Goal: Task Accomplishment & Management: Use online tool/utility

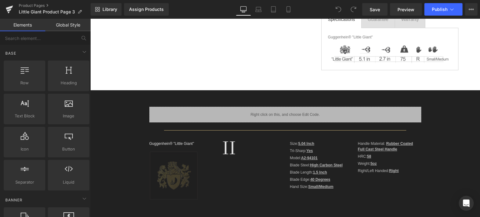
scroll to position [218, 0]
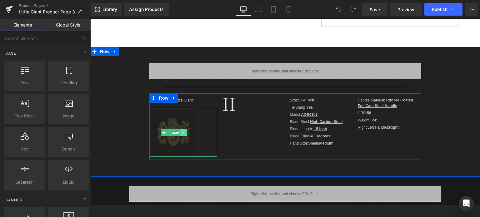
click at [182, 132] on icon at bounding box center [183, 133] width 3 height 4
click at [185, 133] on icon at bounding box center [186, 132] width 3 height 3
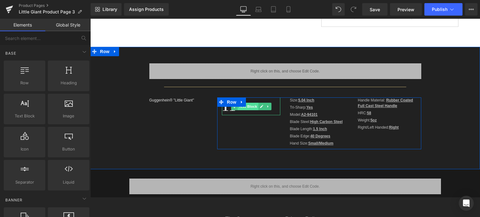
click at [248, 106] on span "Text Block" at bounding box center [248, 107] width 21 height 8
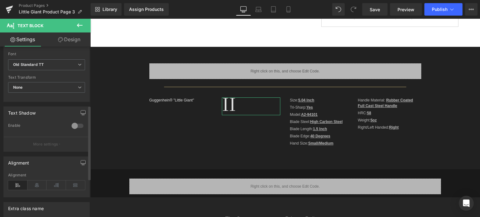
scroll to position [129, 0]
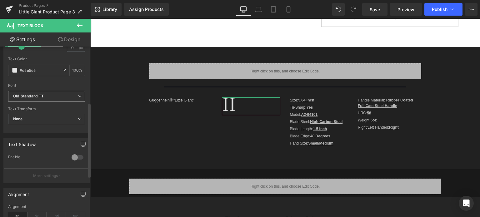
click at [61, 95] on b "Old Standard TT" at bounding box center [45, 96] width 65 height 5
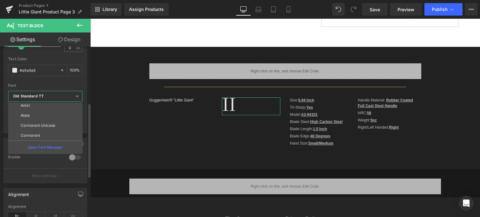
scroll to position [156, 0]
click at [53, 130] on li "Cormorant SC" at bounding box center [46, 132] width 77 height 10
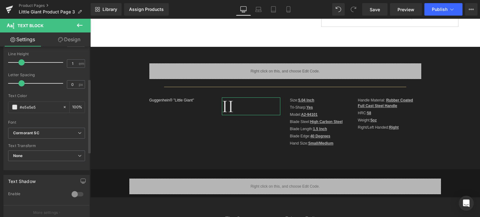
scroll to position [67, 0]
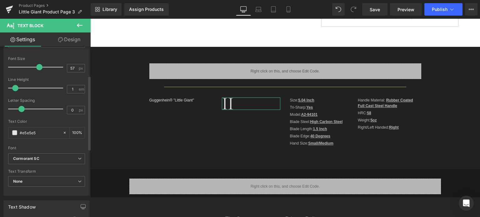
drag, startPoint x: 21, startPoint y: 87, endPoint x: 15, endPoint y: 87, distance: 5.7
click at [15, 87] on span at bounding box center [15, 88] width 6 height 6
click at [262, 10] on link "Laptop" at bounding box center [258, 9] width 15 height 13
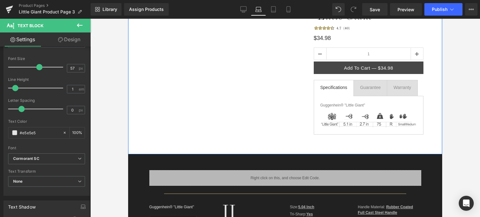
scroll to position [156, 0]
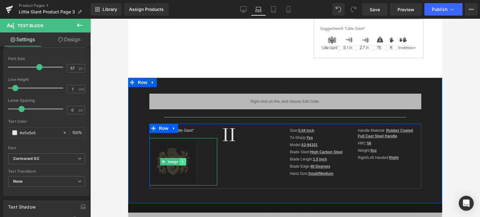
click at [182, 161] on icon at bounding box center [182, 162] width 3 height 4
click at [185, 162] on link at bounding box center [186, 162] width 7 height 8
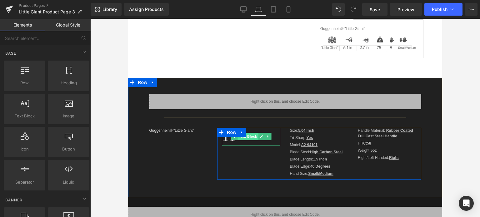
click at [247, 138] on span "Text Block" at bounding box center [248, 137] width 21 height 8
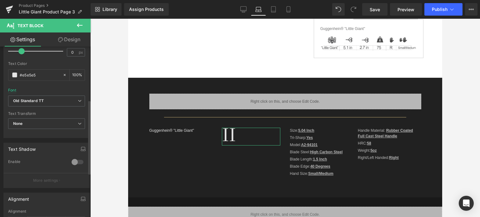
scroll to position [125, 0]
click at [51, 100] on b "Old Standard TT" at bounding box center [45, 100] width 65 height 5
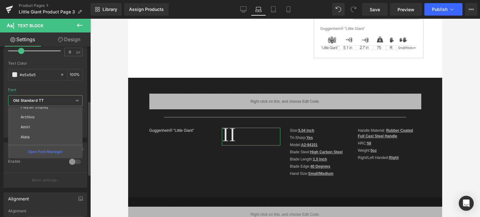
scroll to position [173, 0]
click at [45, 122] on li "Cormorant SC" at bounding box center [46, 120] width 77 height 10
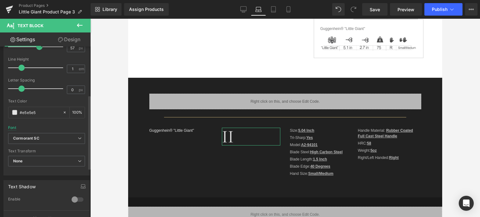
scroll to position [63, 0]
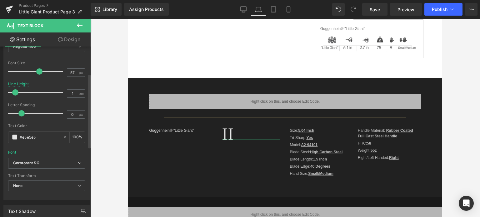
drag, startPoint x: 21, startPoint y: 92, endPoint x: 15, endPoint y: 92, distance: 5.6
click at [15, 92] on span at bounding box center [15, 92] width 6 height 6
click at [275, 12] on icon at bounding box center [273, 10] width 4 height 6
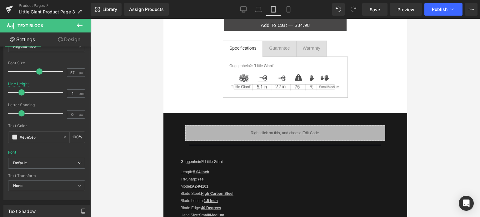
scroll to position [0, 0]
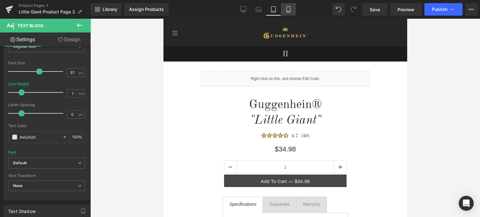
click at [288, 10] on icon at bounding box center [289, 9] width 6 height 6
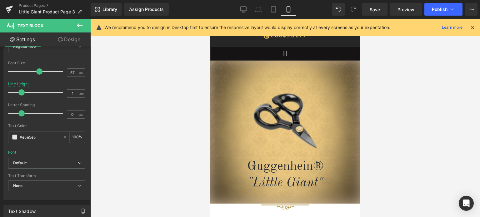
click at [473, 27] on icon at bounding box center [473, 28] width 6 height 6
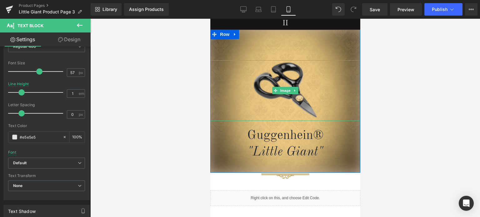
scroll to position [63, 0]
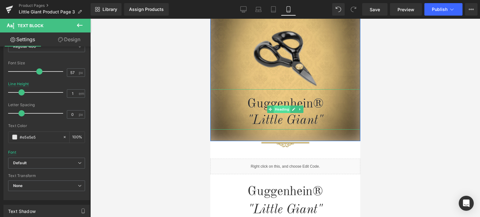
click at [281, 109] on span "Heading" at bounding box center [282, 110] width 17 height 8
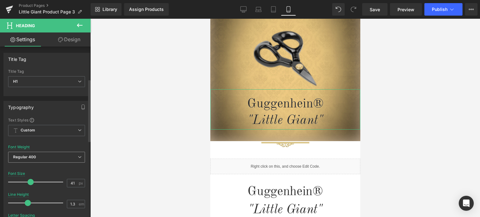
scroll to position [156, 0]
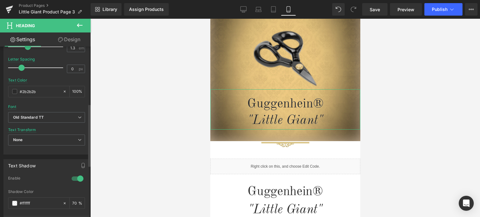
click at [77, 177] on div at bounding box center [77, 179] width 15 height 10
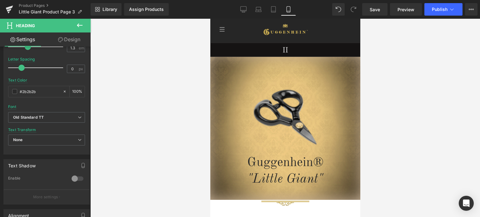
scroll to position [0, 0]
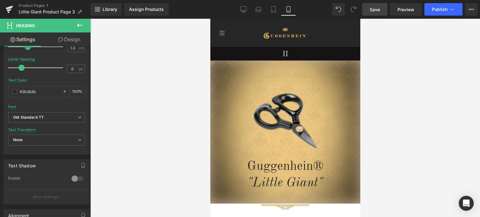
click at [375, 9] on span "Save" at bounding box center [375, 9] width 10 height 7
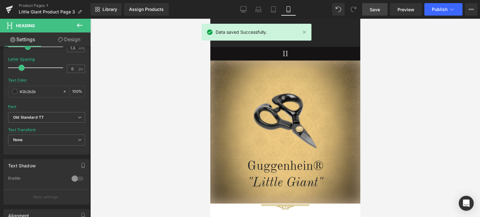
click at [375, 9] on span "Save" at bounding box center [375, 9] width 10 height 7
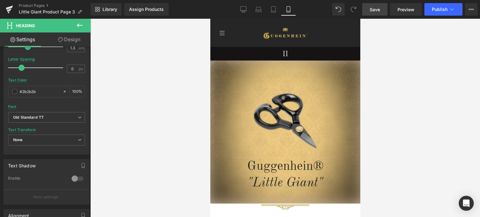
drag, startPoint x: 359, startPoint y: 32, endPoint x: 580, endPoint y: 45, distance: 221.5
click at [224, 67] on span "Row" at bounding box center [224, 65] width 13 height 9
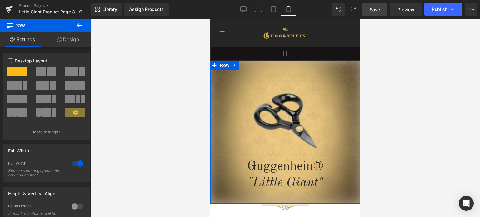
drag, startPoint x: 71, startPoint y: 40, endPoint x: 32, endPoint y: 139, distance: 106.5
click at [71, 40] on link "Design" at bounding box center [67, 40] width 45 height 14
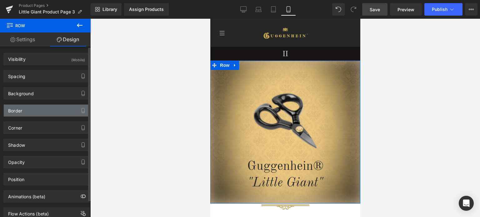
click at [32, 113] on div "Border" at bounding box center [47, 111] width 86 height 12
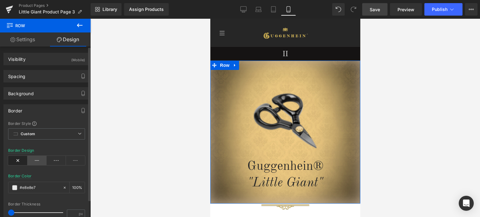
click at [38, 158] on icon at bounding box center [37, 160] width 19 height 9
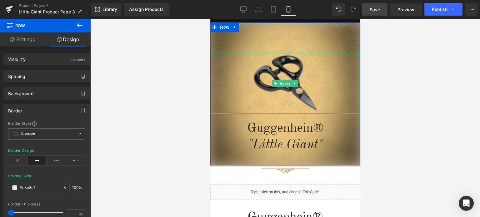
scroll to position [63, 0]
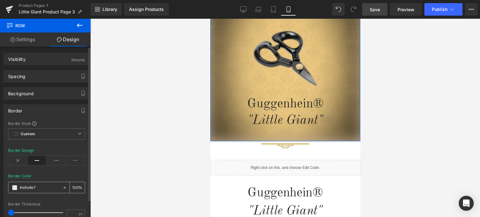
click at [15, 187] on span at bounding box center [14, 187] width 5 height 5
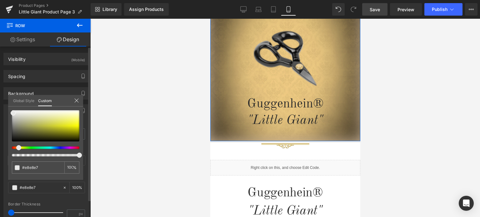
drag, startPoint x: 22, startPoint y: 148, endPoint x: 14, endPoint y: 149, distance: 7.9
click at [14, 149] on div at bounding box center [43, 148] width 68 height 3
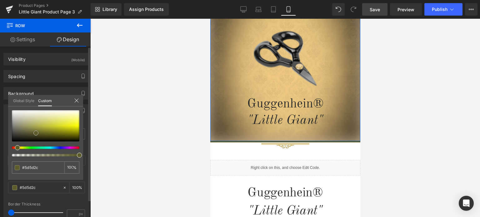
drag, startPoint x: 31, startPoint y: 136, endPoint x: 36, endPoint y: 133, distance: 5.6
click at [36, 133] on div at bounding box center [46, 125] width 68 height 31
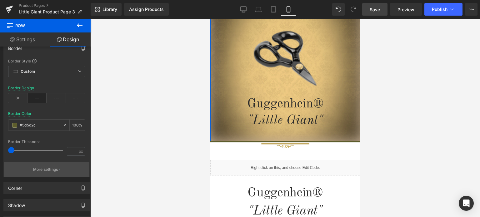
click at [48, 169] on p "More settings" at bounding box center [45, 170] width 25 height 6
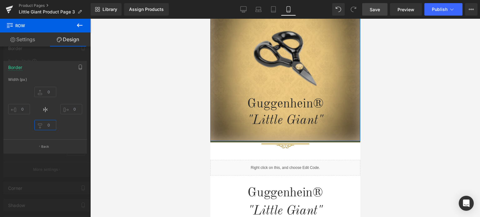
click at [50, 126] on input "text" at bounding box center [45, 125] width 22 height 10
drag, startPoint x: 51, startPoint y: 125, endPoint x: 47, endPoint y: 125, distance: 4.1
click at [47, 125] on input "5" at bounding box center [45, 125] width 22 height 10
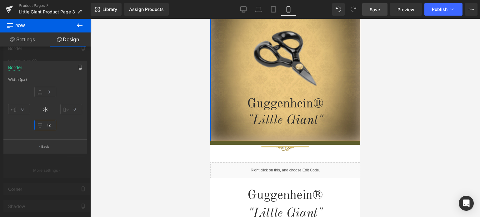
drag, startPoint x: 51, startPoint y: 125, endPoint x: 47, endPoint y: 125, distance: 3.8
click at [47, 125] on input "12" at bounding box center [45, 125] width 22 height 10
click at [65, 162] on div at bounding box center [45, 120] width 91 height 202
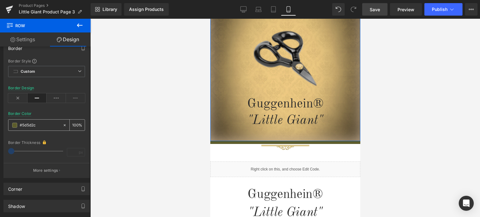
click at [16, 125] on span at bounding box center [14, 125] width 5 height 5
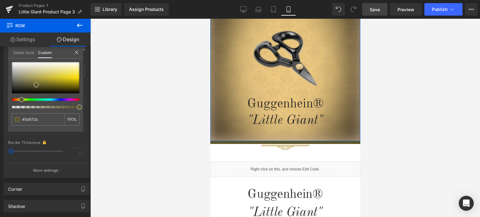
drag, startPoint x: 22, startPoint y: 99, endPoint x: 18, endPoint y: 99, distance: 3.8
click at [18, 99] on div at bounding box center [43, 100] width 68 height 3
click at [16, 100] on div at bounding box center [43, 100] width 68 height 3
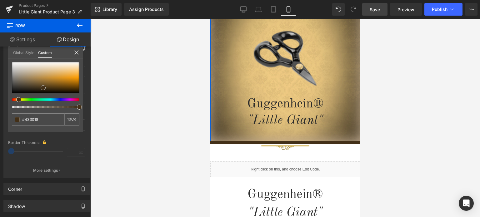
drag, startPoint x: 50, startPoint y: 89, endPoint x: 43, endPoint y: 88, distance: 7.1
click at [43, 88] on div at bounding box center [46, 77] width 68 height 31
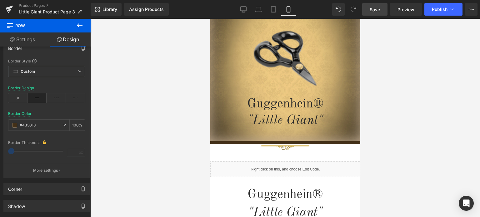
click at [390, 99] on div at bounding box center [285, 118] width 390 height 199
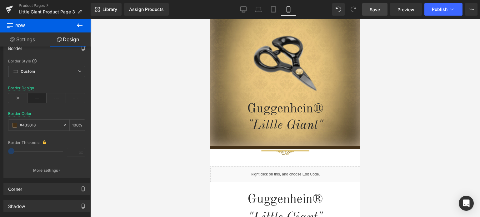
scroll to position [46, 0]
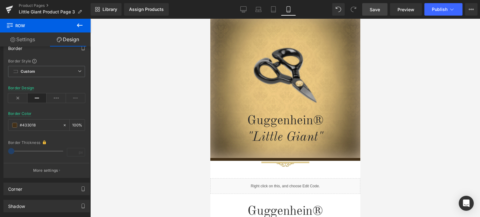
drag, startPoint x: 357, startPoint y: 45, endPoint x: 572, endPoint y: 62, distance: 215.5
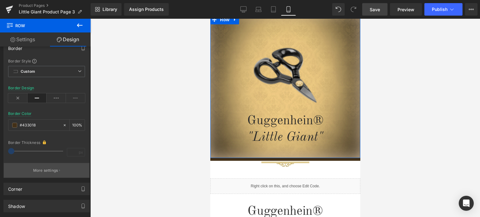
click at [45, 170] on p "More settings" at bounding box center [45, 171] width 25 height 6
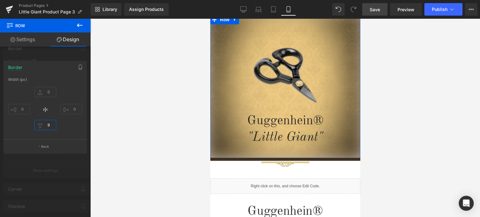
click at [51, 124] on input "9" at bounding box center [45, 125] width 22 height 10
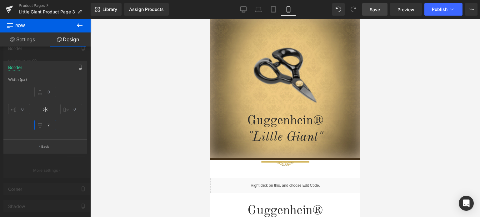
type input "7"
click at [378, 9] on span "Save" at bounding box center [375, 9] width 10 height 7
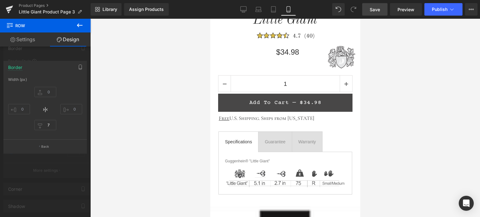
scroll to position [257, 0]
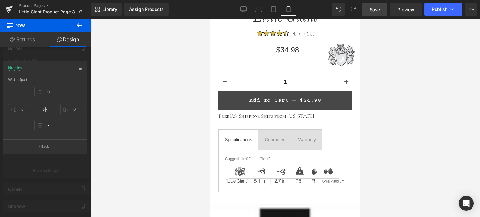
click at [379, 12] on span "Save" at bounding box center [375, 9] width 10 height 7
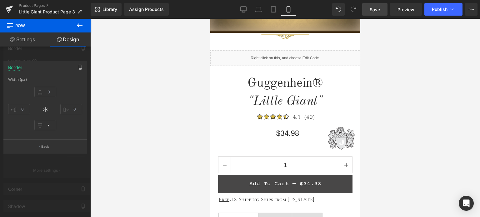
scroll to position [171, 0]
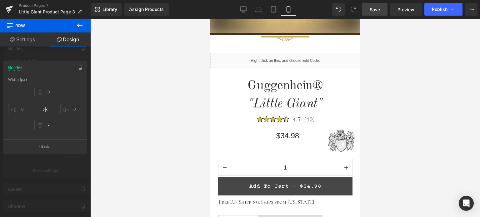
drag, startPoint x: 358, startPoint y: 70, endPoint x: 574, endPoint y: 78, distance: 216.3
click at [401, 9] on span "Preview" at bounding box center [406, 9] width 17 height 7
click at [444, 111] on div at bounding box center [285, 118] width 390 height 199
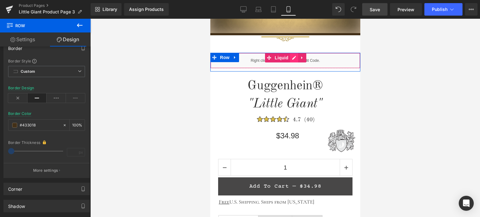
click at [292, 58] on div "Liquid" at bounding box center [285, 61] width 150 height 16
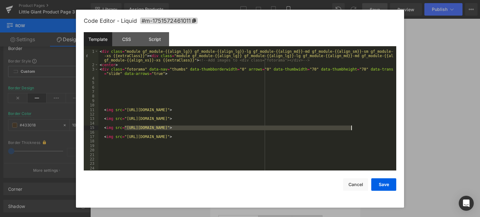
drag, startPoint x: 124, startPoint y: 128, endPoint x: 351, endPoint y: 126, distance: 226.5
click at [351, 126] on div "< div class = "module gf_module-{{align_lg}} gf_module-{{align_lg}}-lg gf_modul…" at bounding box center [247, 118] width 296 height 139
click at [384, 183] on button "Save" at bounding box center [384, 185] width 25 height 13
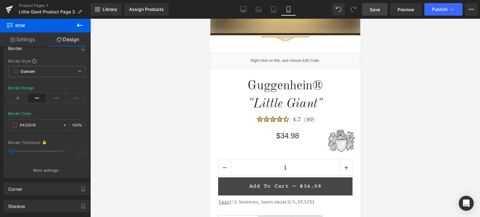
click at [375, 8] on span "Save" at bounding box center [375, 9] width 10 height 7
click at [375, 10] on span "Save" at bounding box center [375, 9] width 10 height 7
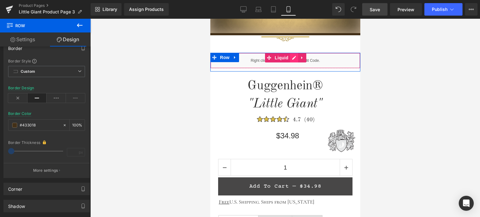
click at [291, 58] on div "Liquid" at bounding box center [285, 61] width 150 height 16
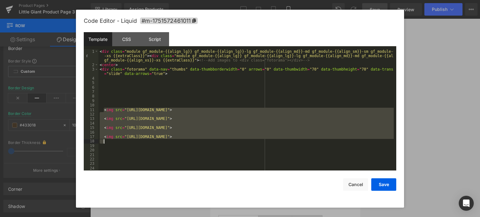
drag, startPoint x: 104, startPoint y: 110, endPoint x: 308, endPoint y: 145, distance: 207.0
click at [308, 145] on div "< div class = "module gf_module-{{align_lg}} gf_module-{{align_lg}}-lg gf_modul…" at bounding box center [247, 118] width 296 height 139
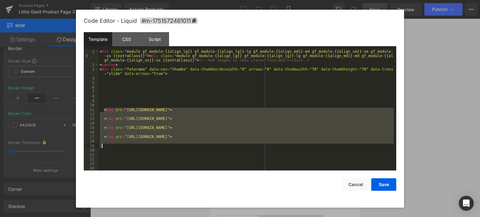
click at [261, 146] on div "< div class = "module gf_module-{{align_lg}} gf_module-{{align_lg}}-lg gf_modul…" at bounding box center [247, 110] width 296 height 122
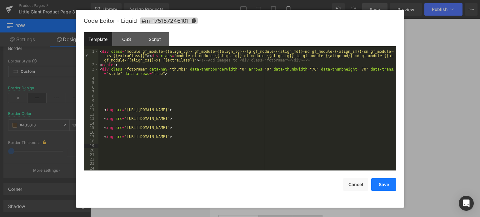
click at [384, 185] on button "Save" at bounding box center [384, 185] width 25 height 13
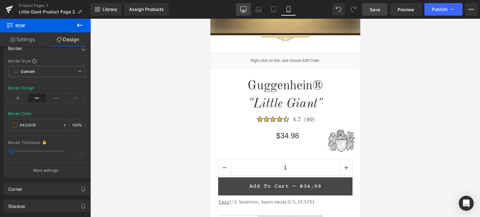
click at [244, 10] on icon at bounding box center [244, 9] width 6 height 6
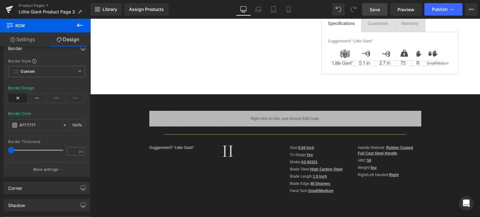
scroll to position [0, 0]
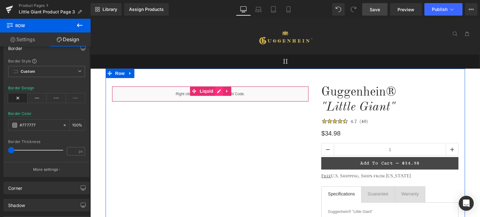
click at [216, 90] on div "Liquid" at bounding box center [210, 94] width 197 height 16
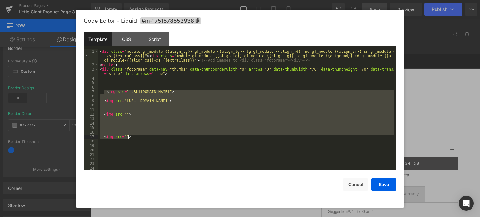
drag, startPoint x: 104, startPoint y: 90, endPoint x: 195, endPoint y: 144, distance: 106.1
click at [195, 144] on div "< div class = "module gf_module-{{align_lg}} gf_module-{{align_lg}}-lg gf_modul…" at bounding box center [247, 118] width 296 height 139
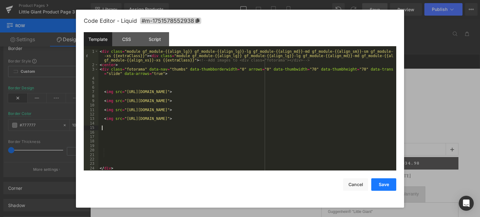
click at [383, 187] on button "Save" at bounding box center [384, 185] width 25 height 13
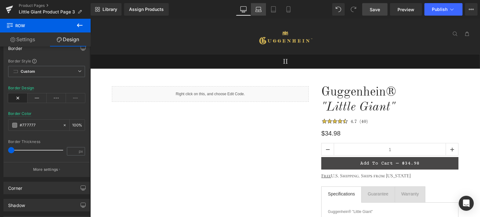
click at [259, 12] on icon at bounding box center [259, 9] width 6 height 6
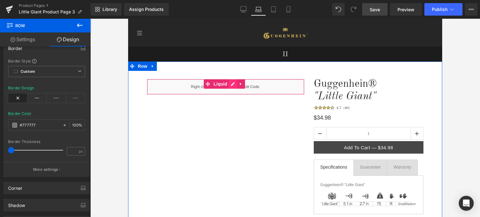
click at [234, 85] on div "Liquid" at bounding box center [226, 87] width 158 height 16
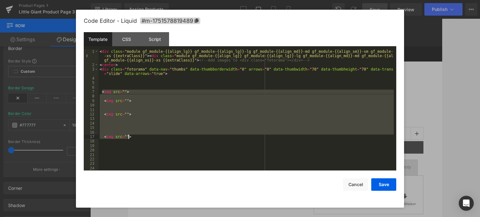
drag, startPoint x: 102, startPoint y: 92, endPoint x: 185, endPoint y: 140, distance: 96.3
click at [185, 140] on div "< div class = "module gf_module-{{align_lg}} gf_module-{{align_lg}}-lg gf_modul…" at bounding box center [247, 118] width 296 height 139
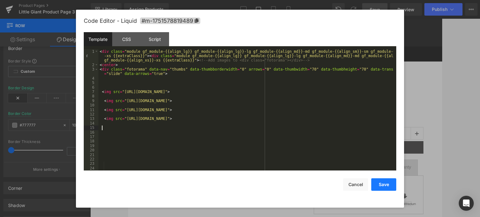
click at [381, 185] on button "Save" at bounding box center [384, 185] width 25 height 13
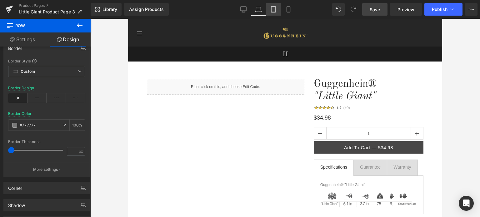
click at [277, 12] on link "Tablet" at bounding box center [273, 9] width 15 height 13
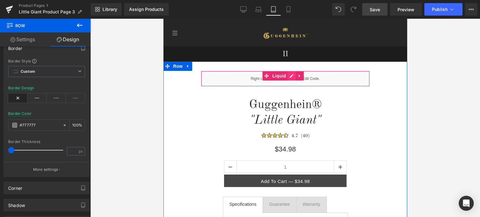
click at [292, 77] on div "Liquid" at bounding box center [285, 79] width 169 height 16
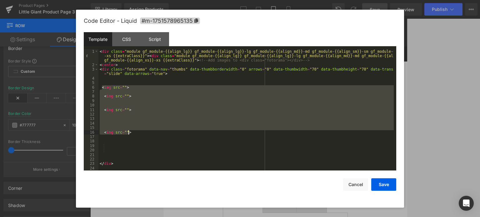
drag, startPoint x: 101, startPoint y: 87, endPoint x: 195, endPoint y: 137, distance: 106.3
click at [195, 137] on div "< div class = "module gf_module-{{align_lg}} gf_module-{{align_lg}}-lg gf_modul…" at bounding box center [247, 118] width 296 height 139
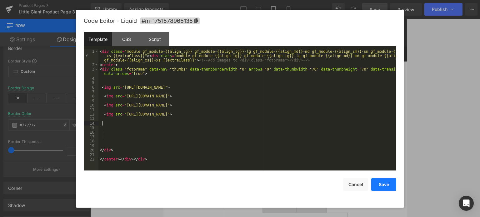
click at [384, 184] on button "Save" at bounding box center [384, 185] width 25 height 13
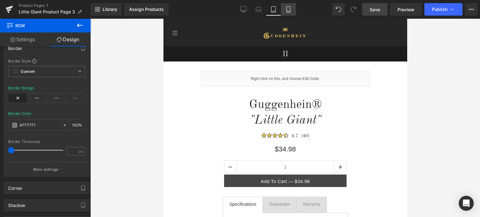
click at [288, 11] on icon at bounding box center [289, 9] width 6 height 6
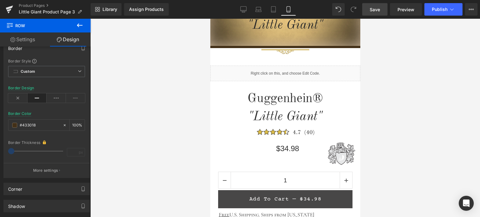
scroll to position [219, 0]
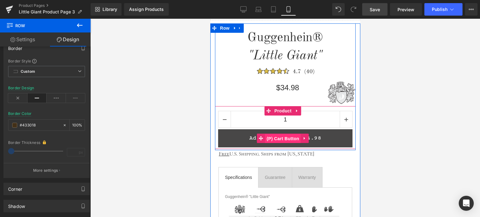
click at [282, 138] on span "(P) Cart Button" at bounding box center [283, 138] width 36 height 9
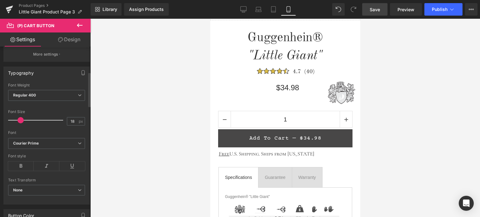
scroll to position [188, 0]
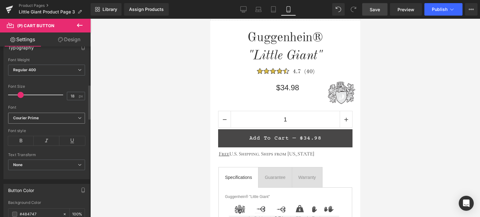
click at [43, 116] on b "Courier Prime" at bounding box center [45, 118] width 65 height 5
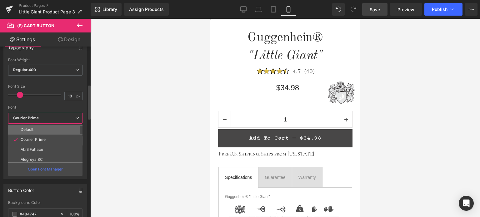
click at [38, 126] on li "Default" at bounding box center [46, 130] width 77 height 10
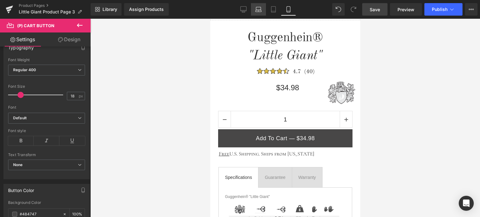
click at [261, 11] on icon at bounding box center [259, 9] width 6 height 6
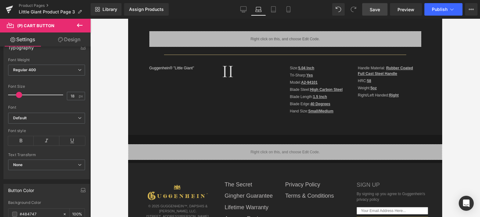
scroll to position [0, 0]
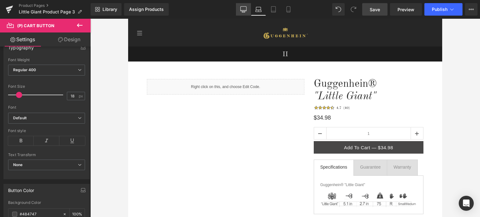
click at [241, 11] on link "Desktop" at bounding box center [243, 9] width 15 height 13
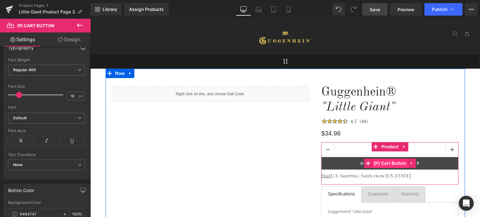
click at [396, 164] on span "(P) Cart Button" at bounding box center [391, 163] width 36 height 9
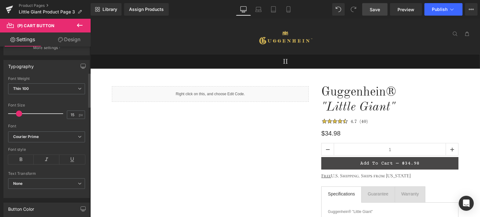
scroll to position [125, 0]
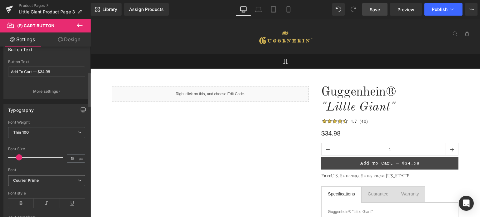
click at [46, 180] on b "Courier Prime" at bounding box center [45, 180] width 65 height 5
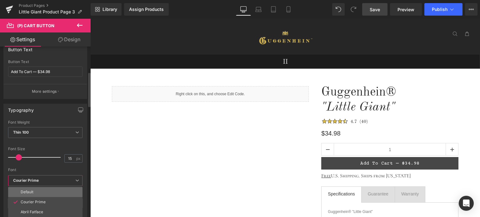
click at [43, 190] on li "Default" at bounding box center [46, 192] width 77 height 10
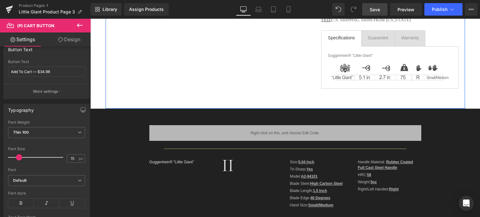
scroll to position [94, 0]
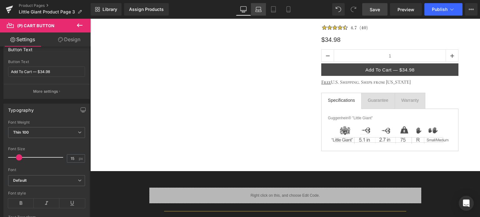
click at [256, 12] on icon at bounding box center [259, 11] width 6 height 2
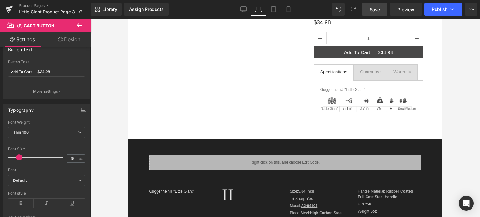
scroll to position [31, 0]
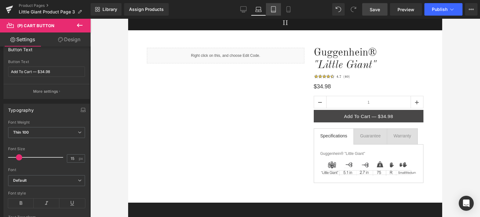
click at [277, 12] on link "Tablet" at bounding box center [273, 9] width 15 height 13
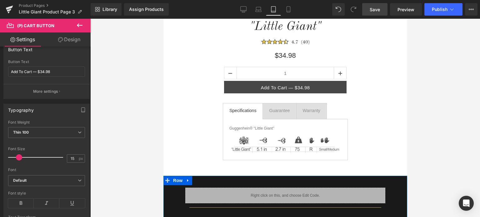
scroll to position [0, 0]
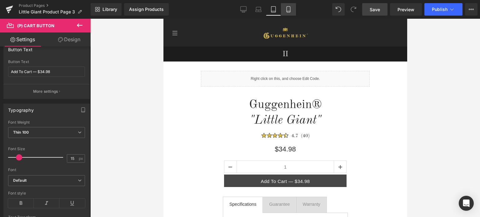
click at [291, 10] on icon at bounding box center [289, 9] width 6 height 6
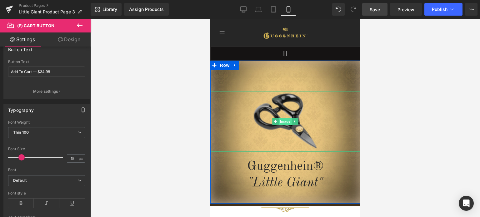
click at [285, 121] on span "Image" at bounding box center [285, 122] width 13 height 8
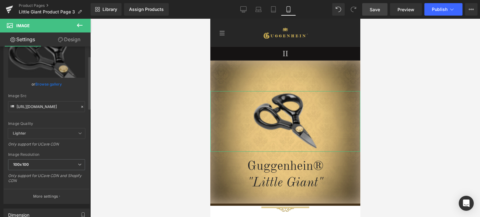
scroll to position [31, 0]
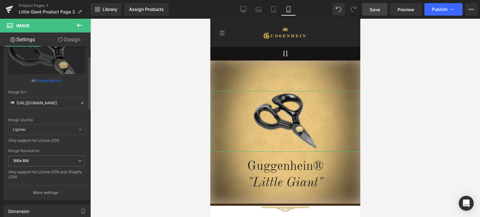
click at [37, 162] on span "100x100" at bounding box center [46, 161] width 77 height 11
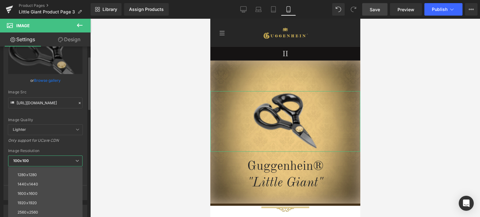
scroll to position [89, 0]
click at [45, 211] on li "3000x3000" at bounding box center [46, 213] width 77 height 9
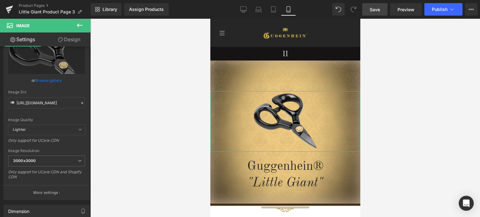
click at [74, 40] on link "Design" at bounding box center [69, 40] width 45 height 14
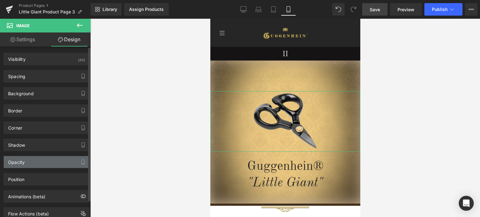
click at [49, 164] on div "Opacity" at bounding box center [47, 162] width 86 height 12
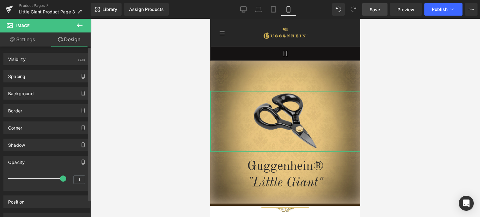
click at [49, 164] on div "Opacity" at bounding box center [47, 162] width 86 height 12
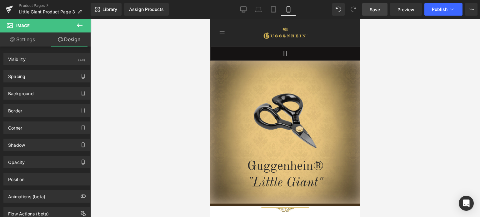
click at [378, 8] on span "Save" at bounding box center [375, 9] width 10 height 7
